Goal: Information Seeking & Learning: Learn about a topic

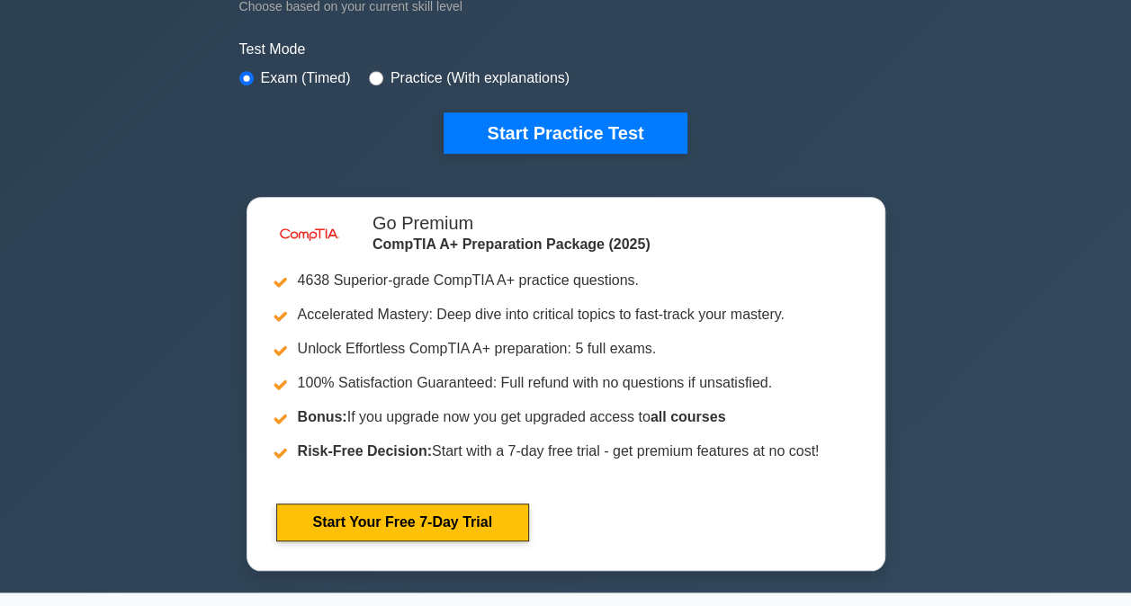
scroll to position [540, 0]
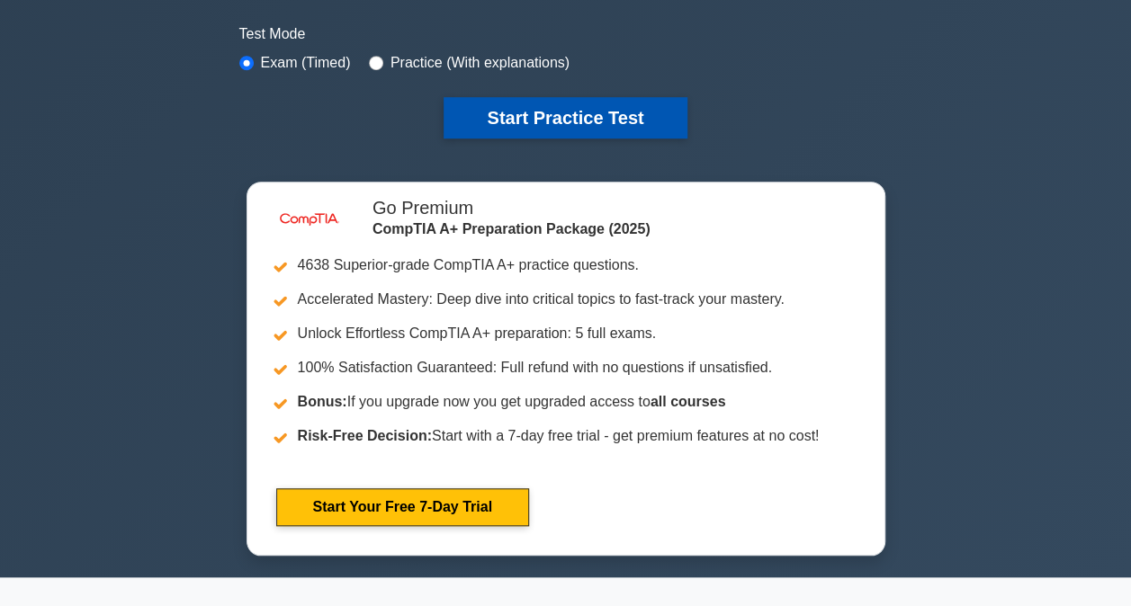
click at [534, 106] on button "Start Practice Test" at bounding box center [564, 117] width 243 height 41
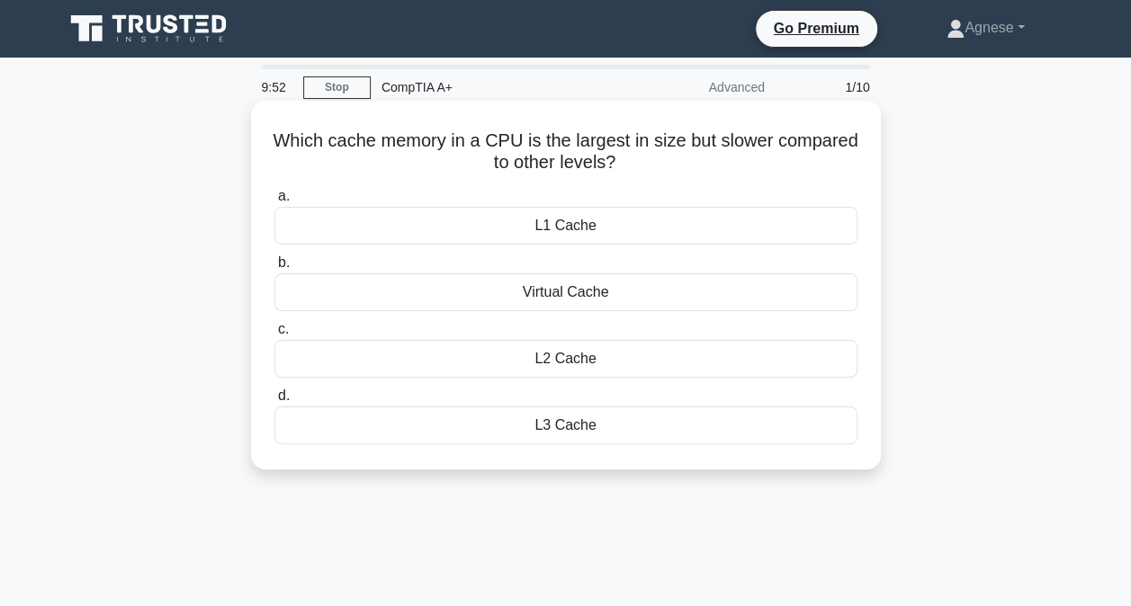
click at [614, 227] on div "L1 Cache" at bounding box center [565, 226] width 583 height 38
click at [274, 202] on input "a. L1 Cache" at bounding box center [274, 197] width 0 height 12
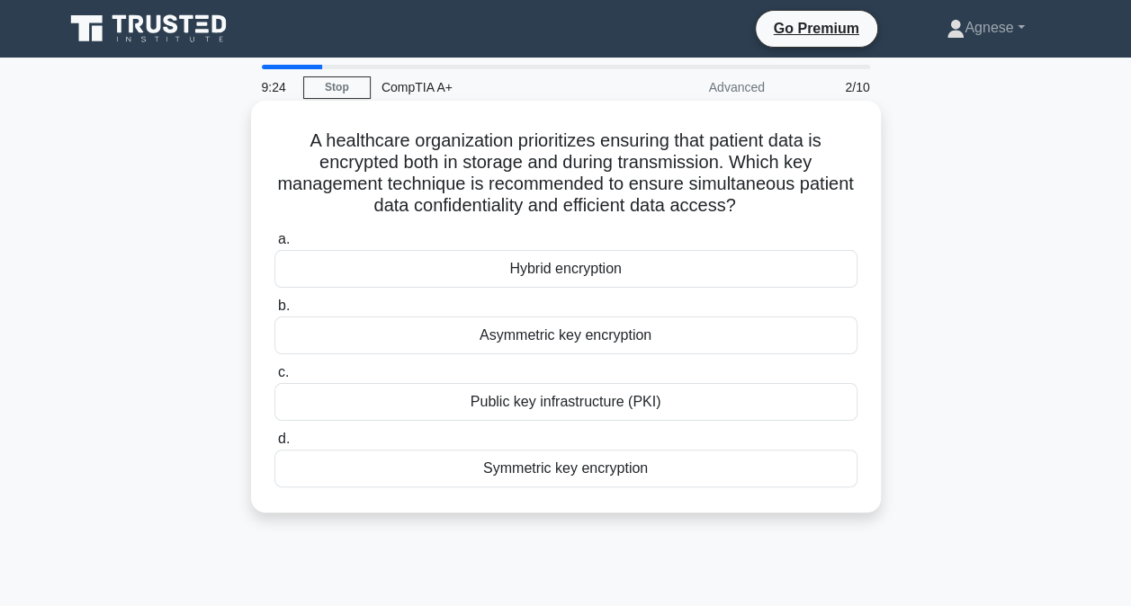
click at [633, 273] on div "Hybrid encryption" at bounding box center [565, 269] width 583 height 38
click at [274, 246] on input "a. Hybrid encryption" at bounding box center [274, 240] width 0 height 12
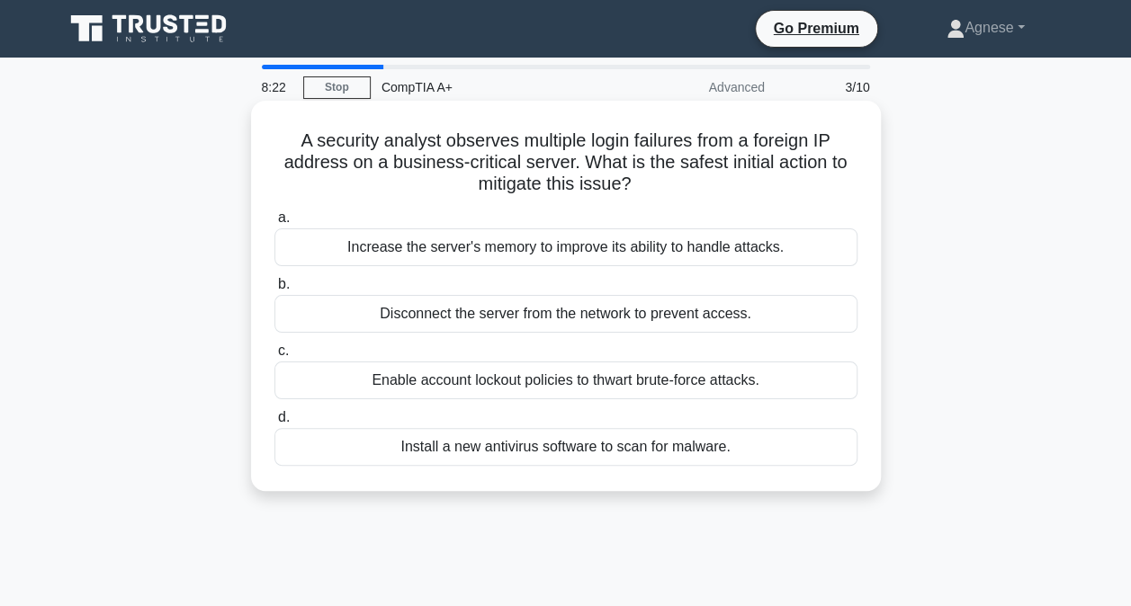
click at [649, 387] on div "Enable account lockout policies to thwart brute-force attacks." at bounding box center [565, 381] width 583 height 38
click at [274, 357] on input "c. Enable account lockout policies to thwart brute-force attacks." at bounding box center [274, 351] width 0 height 12
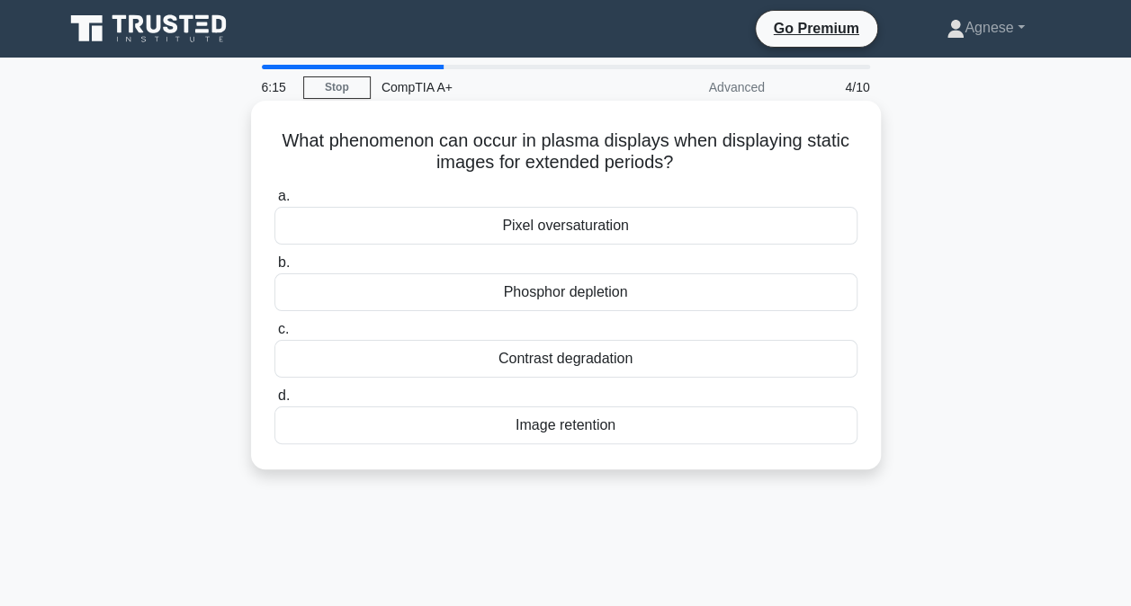
click at [504, 425] on div "Image retention" at bounding box center [565, 426] width 583 height 38
click at [274, 402] on input "d. Image retention" at bounding box center [274, 396] width 0 height 12
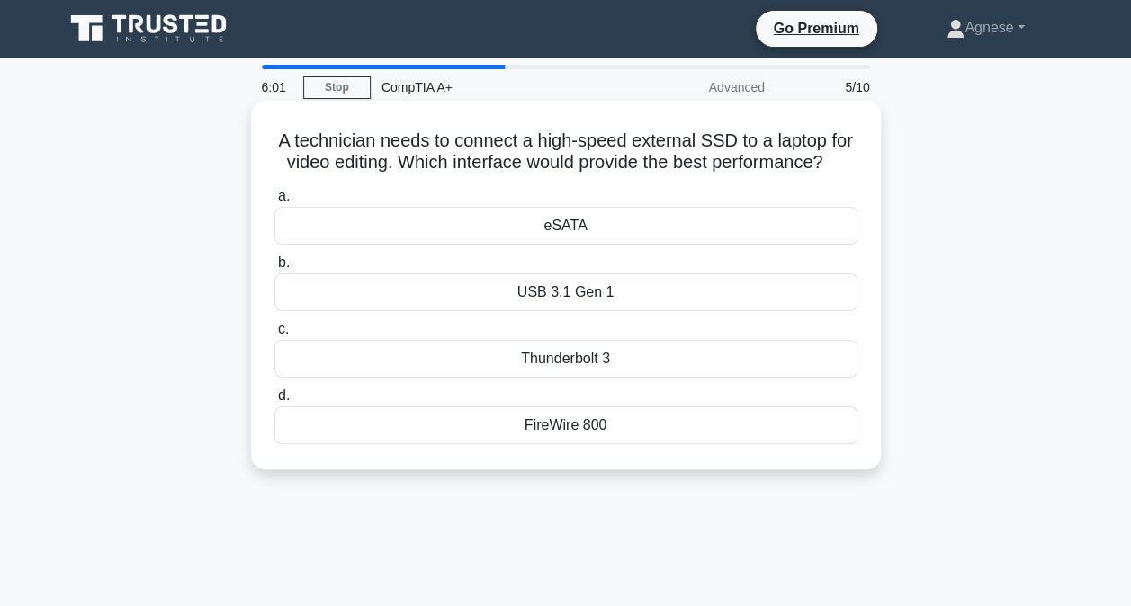
click at [594, 444] on div "FireWire 800" at bounding box center [565, 426] width 583 height 38
click at [274, 402] on input "d. FireWire 800" at bounding box center [274, 396] width 0 height 12
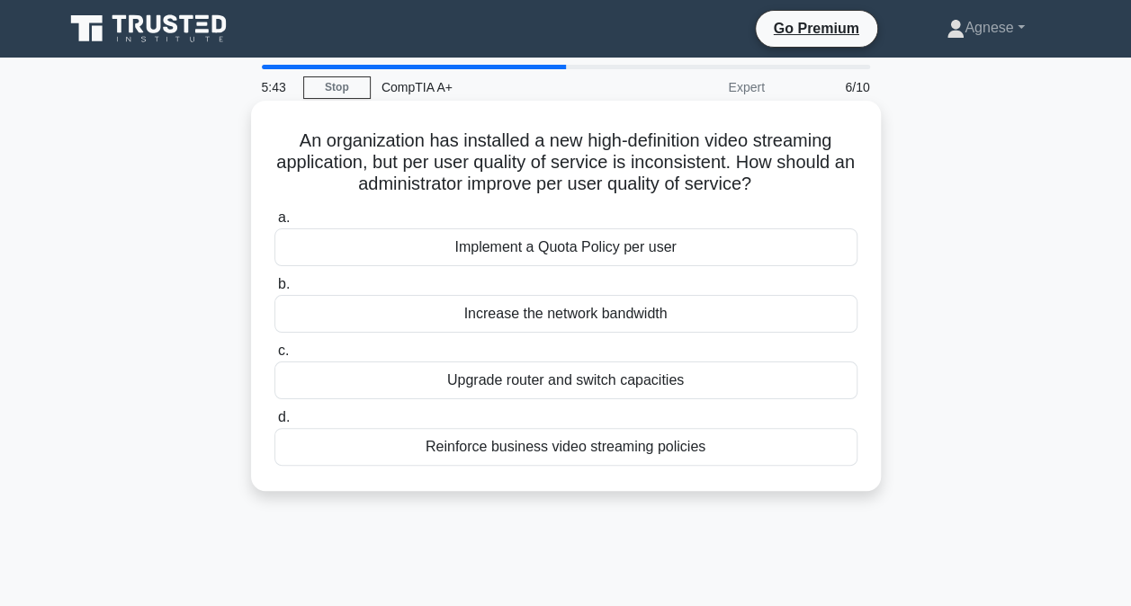
click at [672, 309] on div "Increase the network bandwidth" at bounding box center [565, 314] width 583 height 38
click at [274, 291] on input "b. Increase the network bandwidth" at bounding box center [274, 285] width 0 height 12
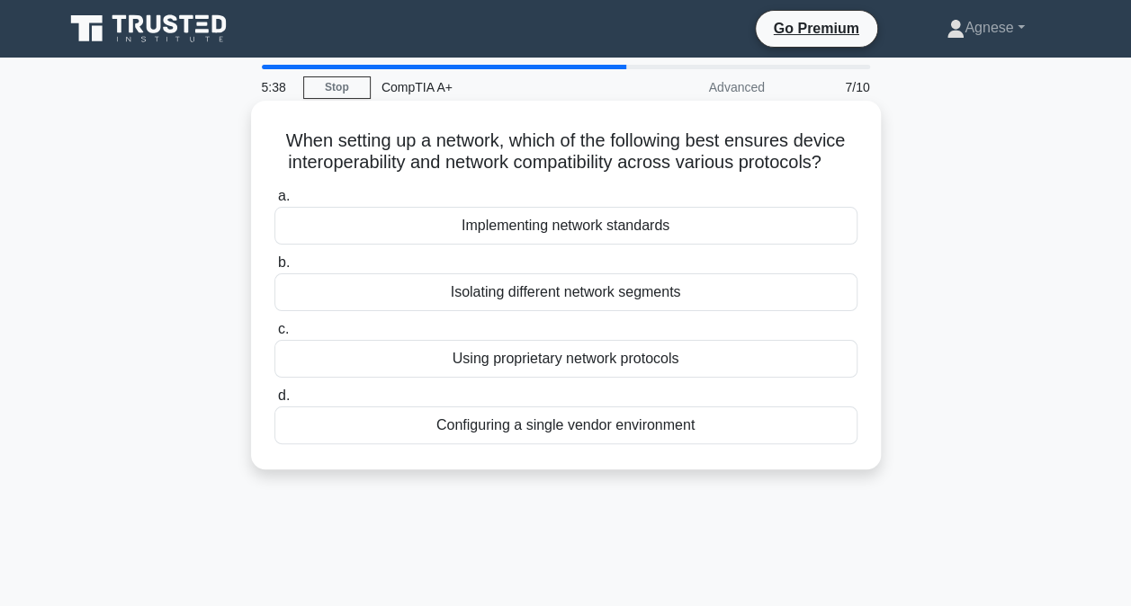
drag, startPoint x: 273, startPoint y: 138, endPoint x: 844, endPoint y: 163, distance: 570.9
click at [844, 163] on h5 "When setting up a network, which of the following best ensures device interoper…" at bounding box center [566, 152] width 587 height 45
drag, startPoint x: 844, startPoint y: 163, endPoint x: 759, endPoint y: 155, distance: 84.9
click at [759, 155] on h5 "When setting up a network, which of the following best ensures device interoper…" at bounding box center [566, 152] width 587 height 45
click at [867, 158] on div "When setting up a network, which of the following best ensures device interoper…" at bounding box center [565, 285] width 615 height 354
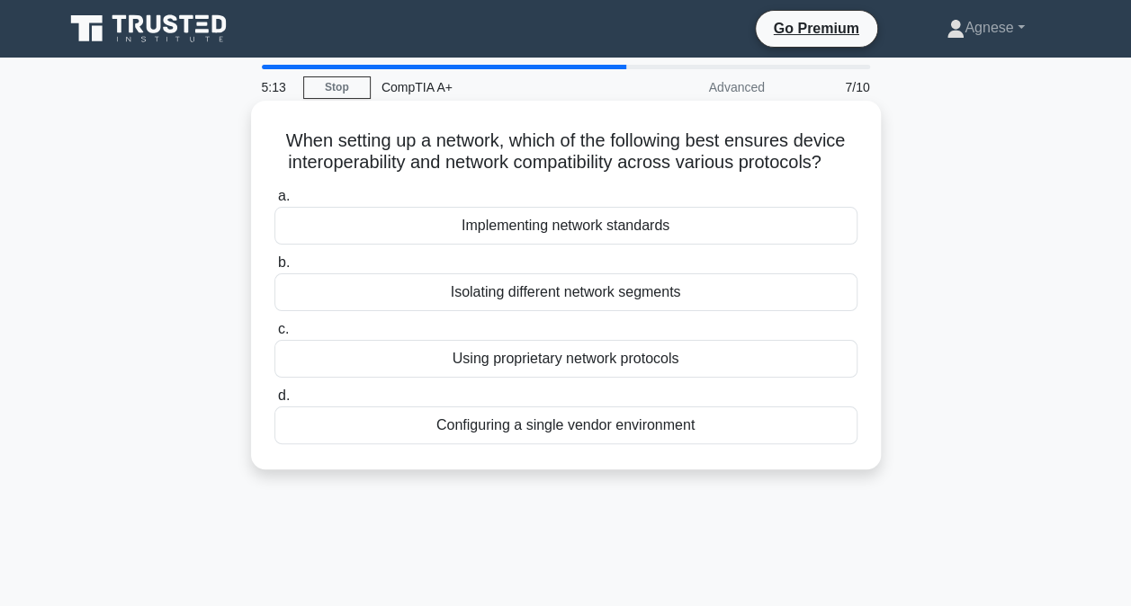
click at [611, 226] on div "Implementing network standards" at bounding box center [565, 226] width 583 height 38
click at [274, 202] on input "a. Implementing network standards" at bounding box center [274, 197] width 0 height 12
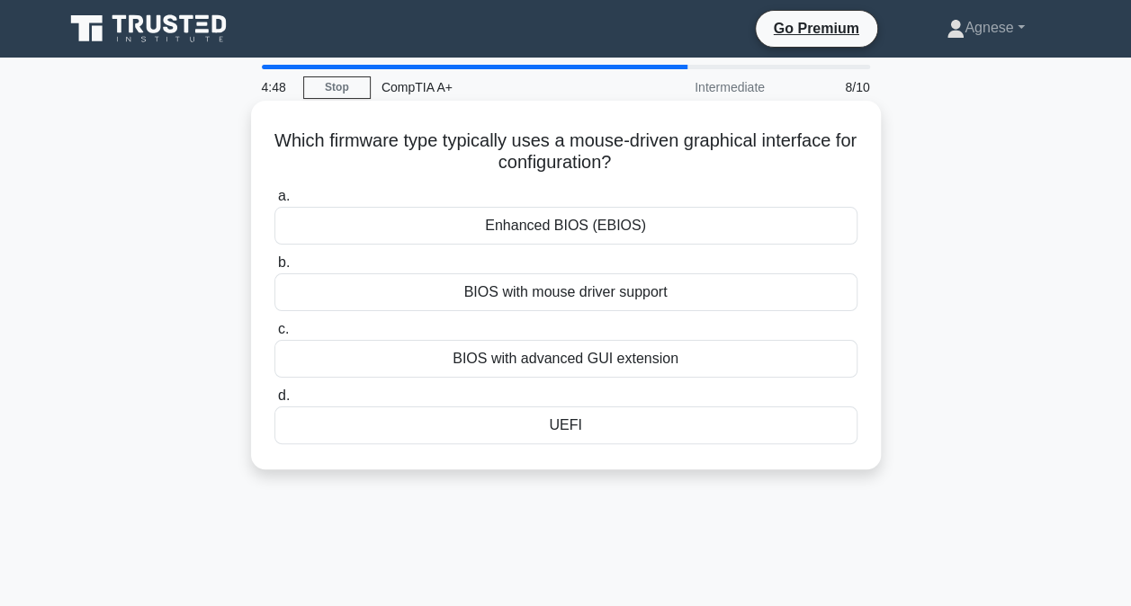
click at [604, 349] on div "BIOS with advanced GUI extension" at bounding box center [565, 359] width 583 height 38
click at [274, 336] on input "c. BIOS with advanced GUI extension" at bounding box center [274, 330] width 0 height 12
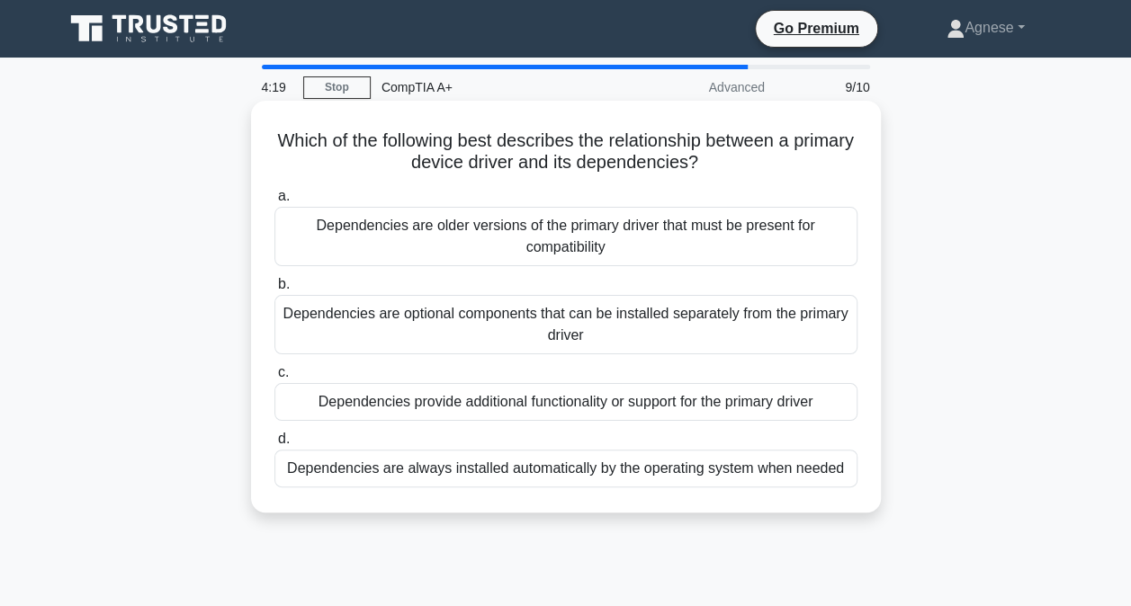
drag, startPoint x: 378, startPoint y: 149, endPoint x: 859, endPoint y: 173, distance: 481.8
click at [859, 173] on div "Which of the following best describes the relationship between a primary device…" at bounding box center [565, 307] width 615 height 398
drag, startPoint x: 859, startPoint y: 173, endPoint x: 766, endPoint y: 173, distance: 93.6
click at [766, 173] on h5 "Which of the following best describes the relationship between a primary device…" at bounding box center [566, 152] width 587 height 45
click at [637, 394] on div "Dependencies provide additional functionality or support for the primary driver" at bounding box center [565, 402] width 583 height 38
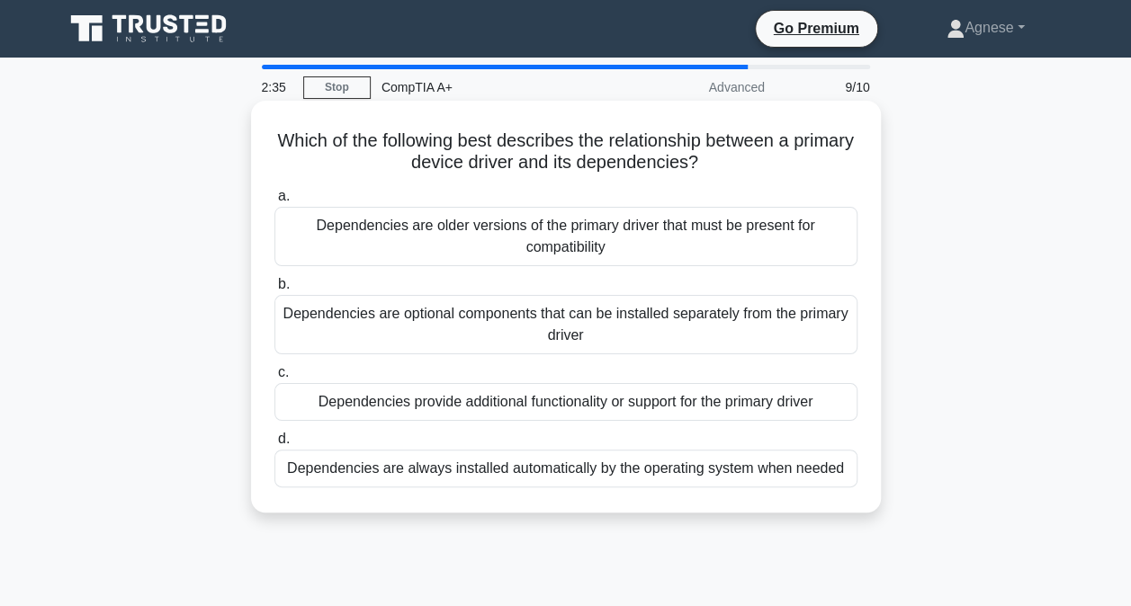
click at [274, 379] on input "c. Dependencies provide additional functionality or support for the primary dri…" at bounding box center [274, 373] width 0 height 12
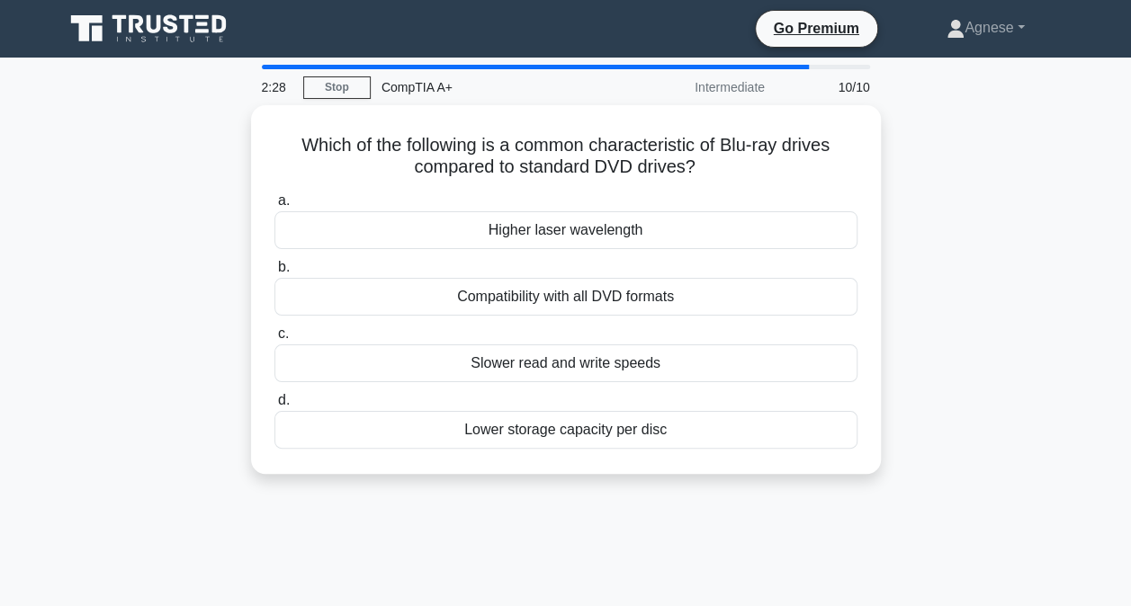
drag, startPoint x: 694, startPoint y: 164, endPoint x: 223, endPoint y: 151, distance: 471.5
click at [223, 151] on div "Which of the following is a common characteristic of Blu-ray drives compared to…" at bounding box center [565, 300] width 1025 height 390
copy h5 "Which of the following is a common characteristic of Blu-ray drives compared to…"
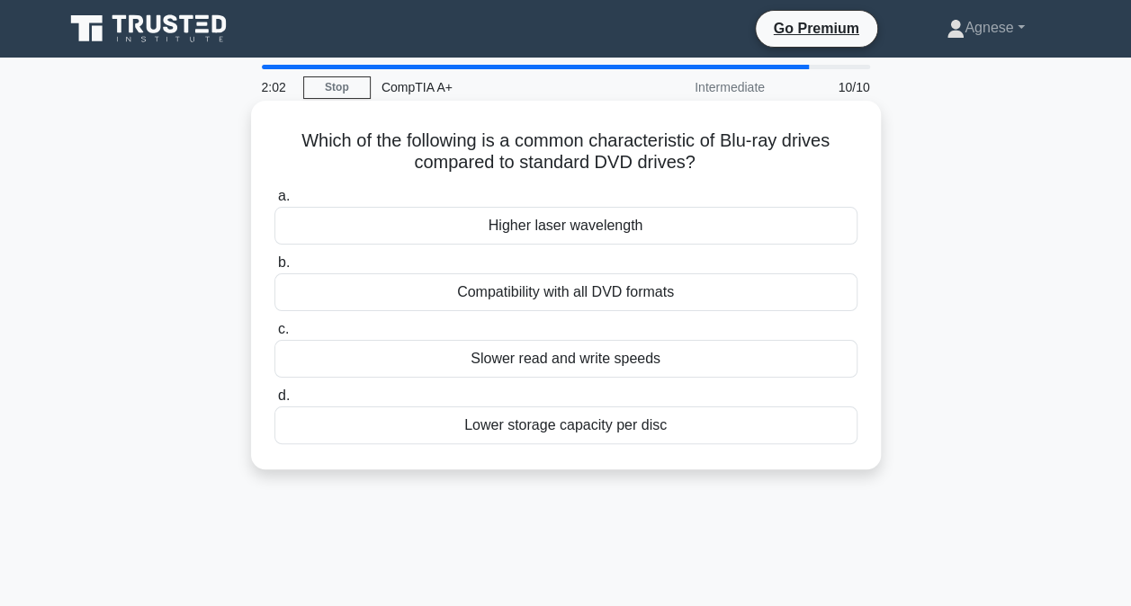
drag, startPoint x: 703, startPoint y: 429, endPoint x: 459, endPoint y: 160, distance: 363.6
click at [459, 160] on div "Which of the following is a common characteristic of Blu-ray drives compared to…" at bounding box center [565, 285] width 615 height 354
copy div "ared to standard DVD drives? .spinner_0XTQ{transform-origin:center;animation:sp…"
click at [515, 284] on div "Compatibility with all DVD formats" at bounding box center [565, 292] width 583 height 38
click at [274, 269] on input "b. Compatibility with all DVD formats" at bounding box center [274, 263] width 0 height 12
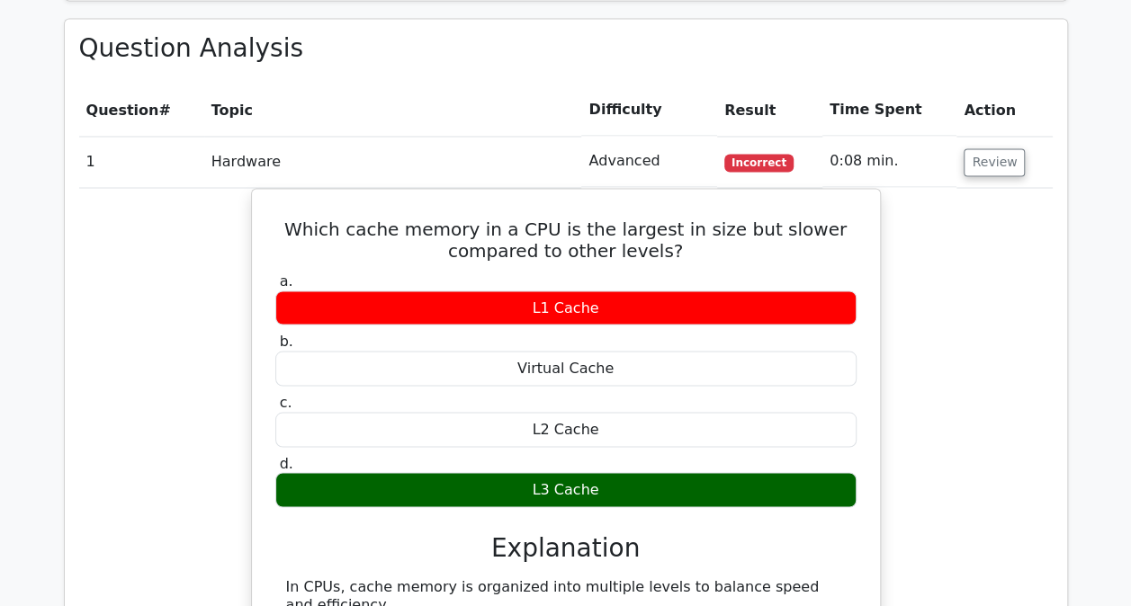
scroll to position [1529, 0]
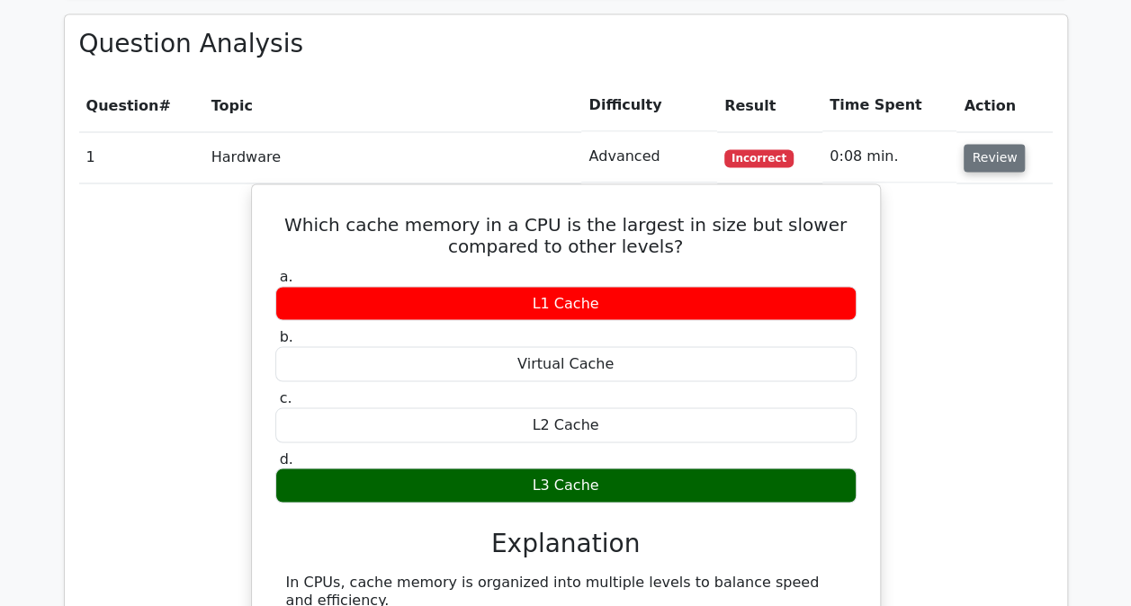
click at [990, 144] on button "Review" at bounding box center [993, 158] width 61 height 28
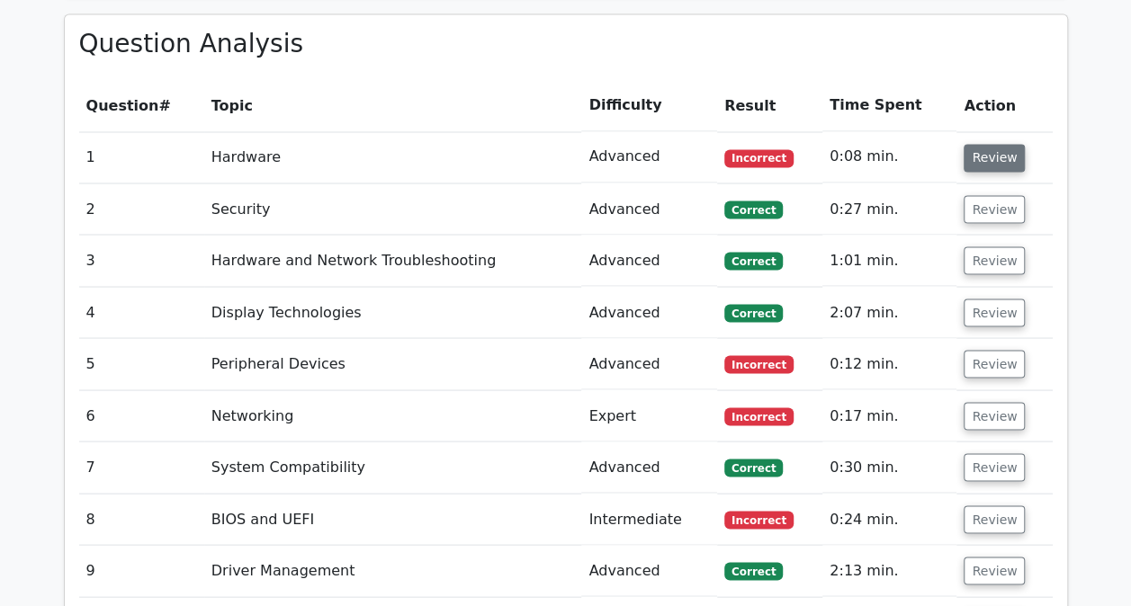
click at [990, 144] on button "Review" at bounding box center [993, 158] width 61 height 28
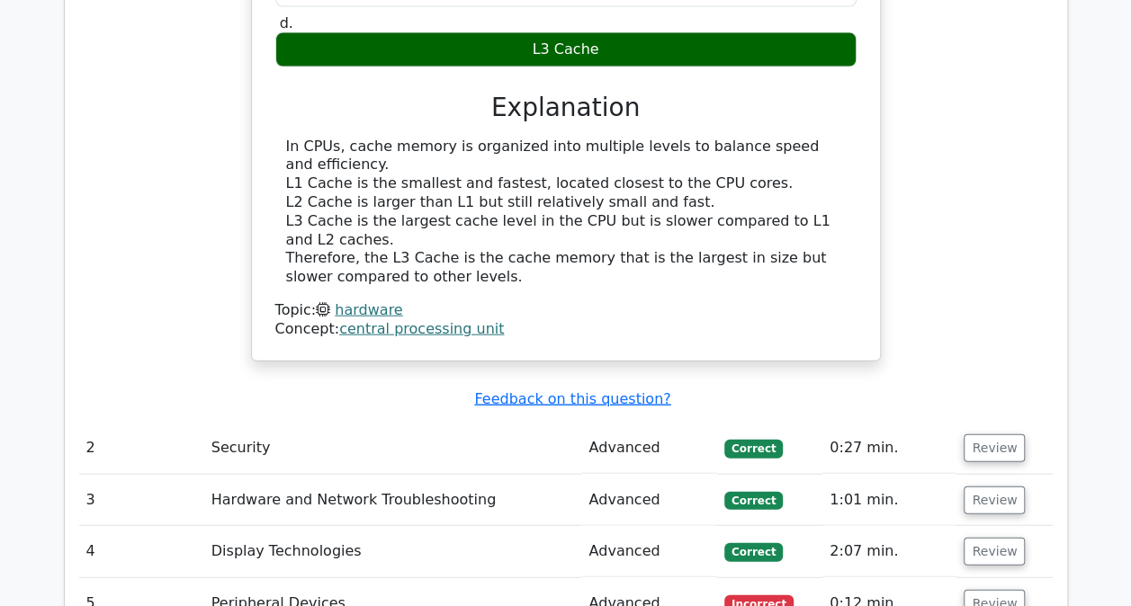
scroll to position [2069, 0]
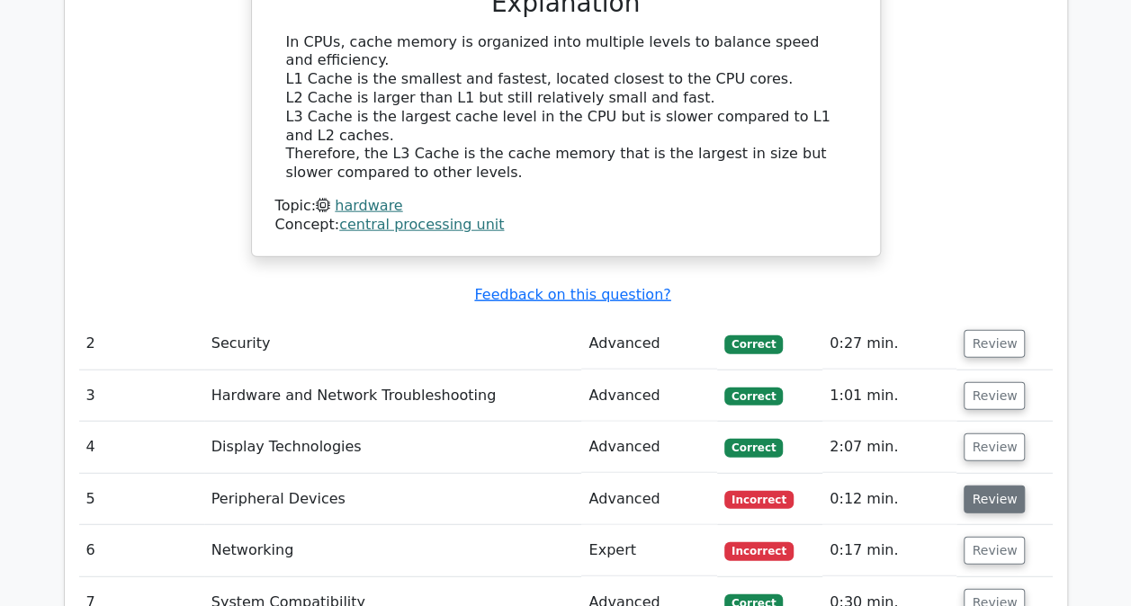
click at [1009, 486] on button "Review" at bounding box center [993, 500] width 61 height 28
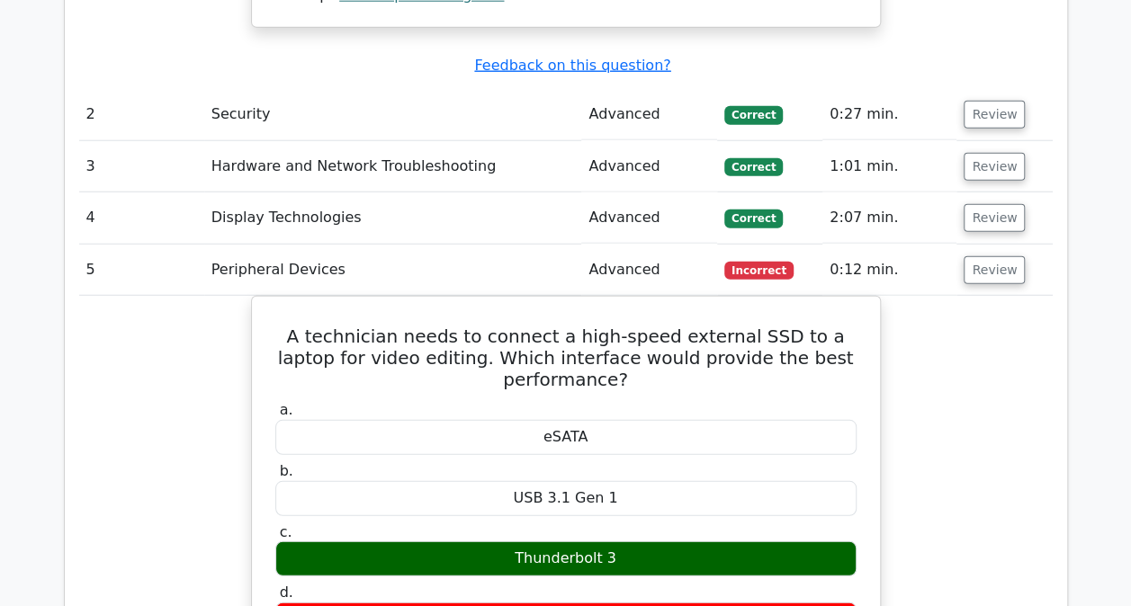
scroll to position [2339, 0]
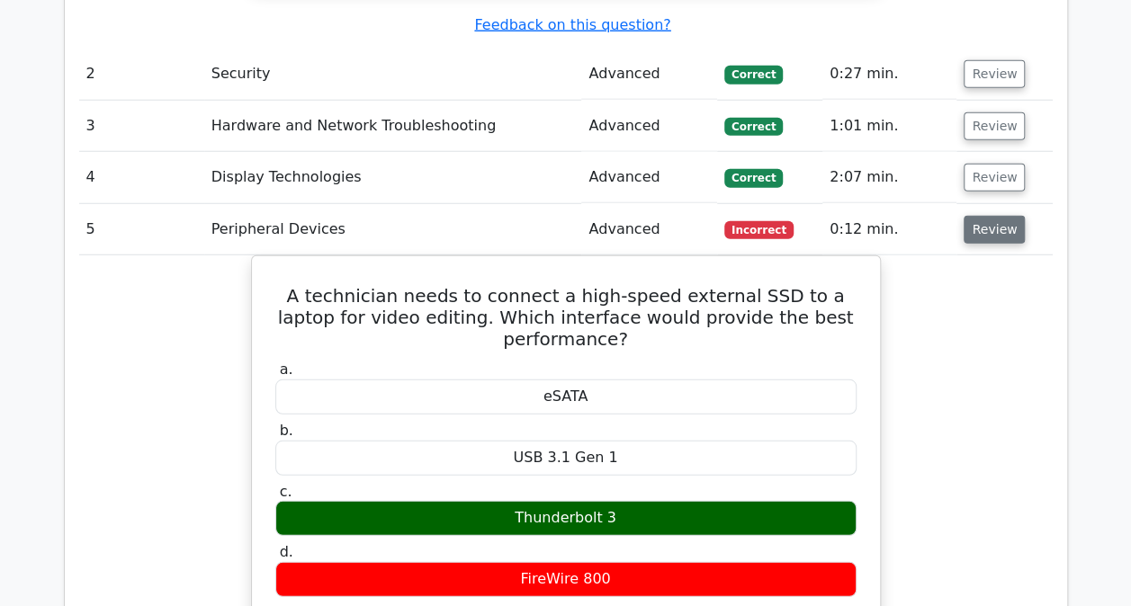
click at [979, 216] on button "Review" at bounding box center [993, 230] width 61 height 28
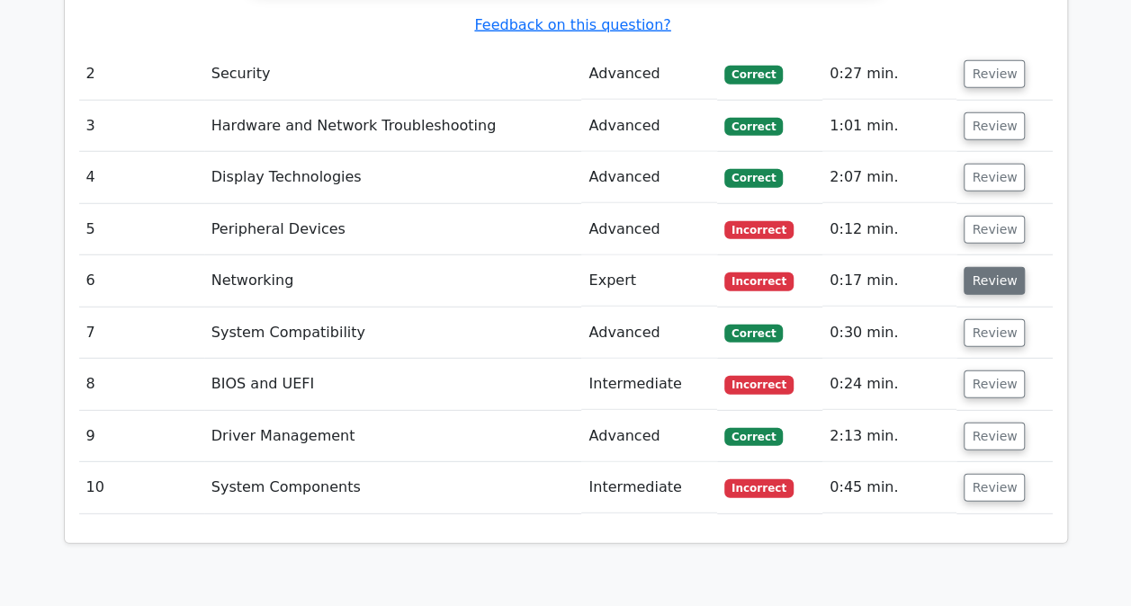
click at [993, 267] on button "Review" at bounding box center [993, 281] width 61 height 28
